Goal: Find specific page/section: Find specific page/section

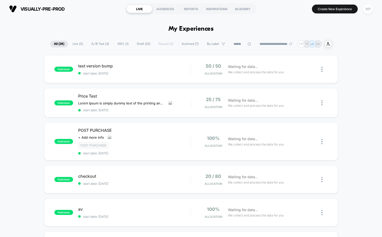
click at [370, 10] on div "MP" at bounding box center [368, 9] width 10 height 10
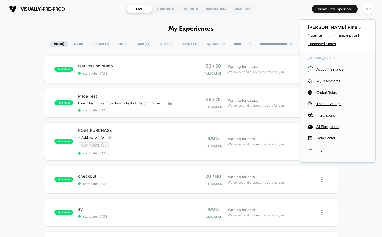
click at [325, 46] on div "[PERSON_NAME] [EMAIL_ADDRESS][DOMAIN_NAME] Connected Stores" at bounding box center [337, 34] width 75 height 31
click at [325, 43] on span "Connected Stores" at bounding box center [338, 44] width 60 height 4
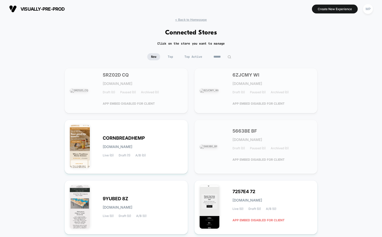
click at [227, 57] on input at bounding box center [222, 56] width 25 height 7
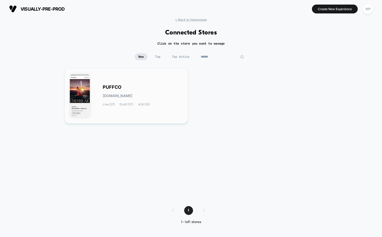
type input "******"
click at [148, 84] on div "PUFFCO [DOMAIN_NAME] Live (21) Draft (17) A/B (10)" at bounding box center [126, 95] width 113 height 45
